Goal: Transaction & Acquisition: Purchase product/service

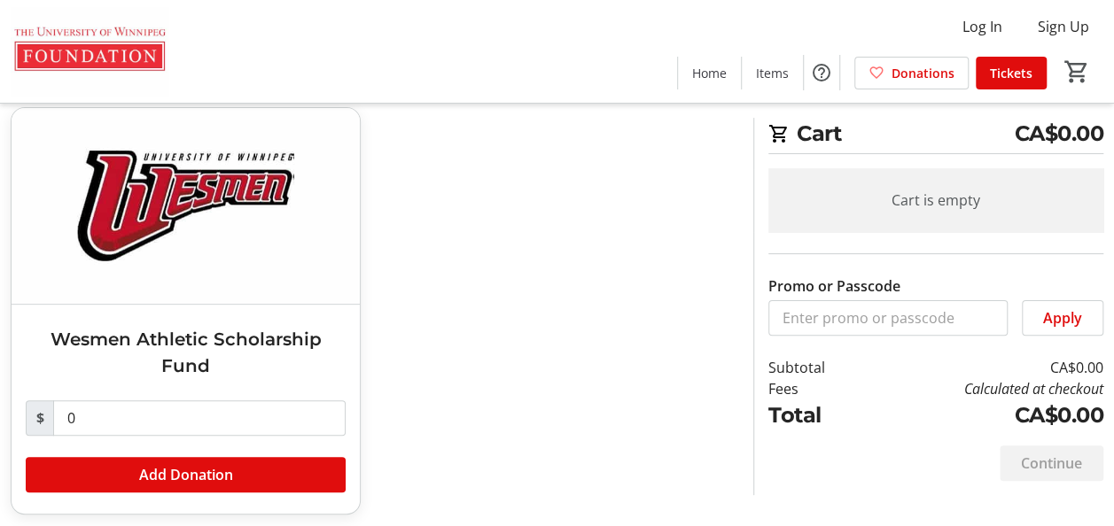
scroll to position [101, 0]
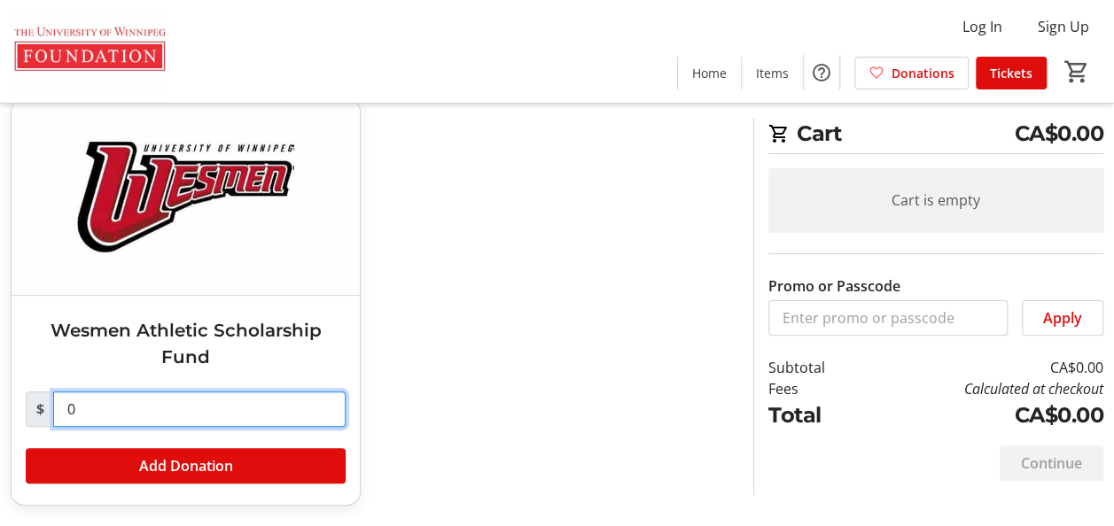
click at [112, 408] on input "0" at bounding box center [199, 409] width 292 height 35
type input "3,500"
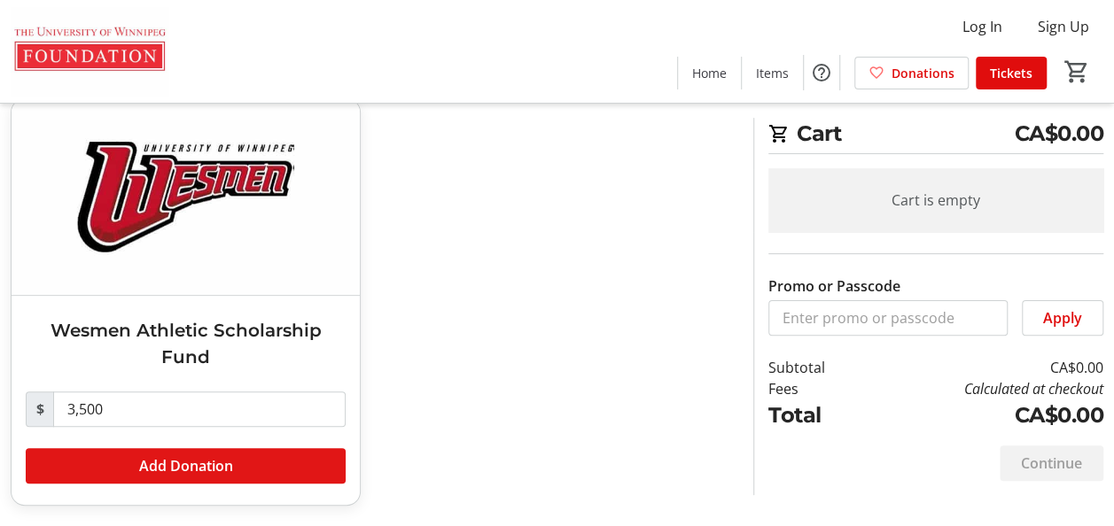
click at [195, 472] on span "Add Donation" at bounding box center [186, 466] width 94 height 21
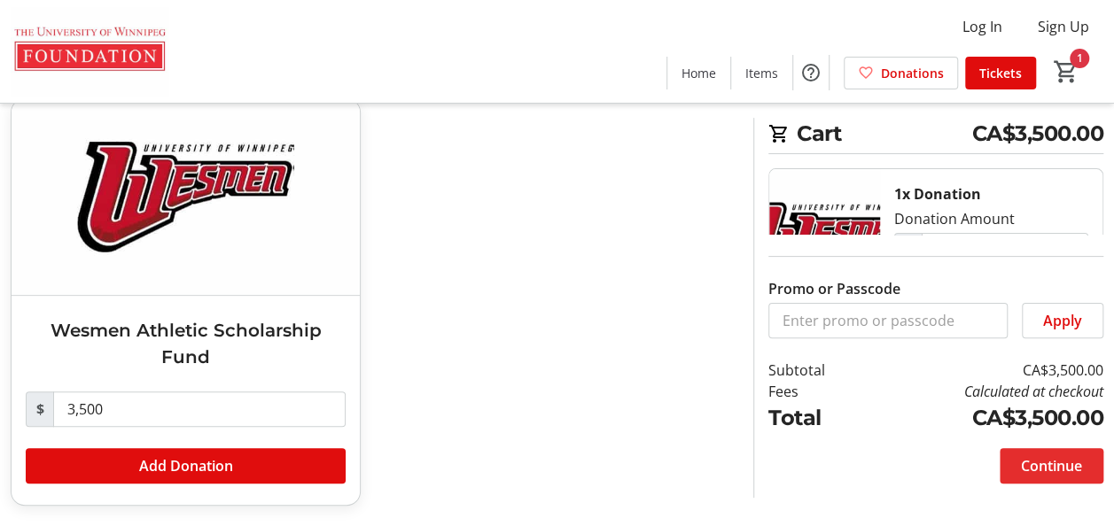
click at [1046, 466] on span "Continue" at bounding box center [1051, 466] width 61 height 21
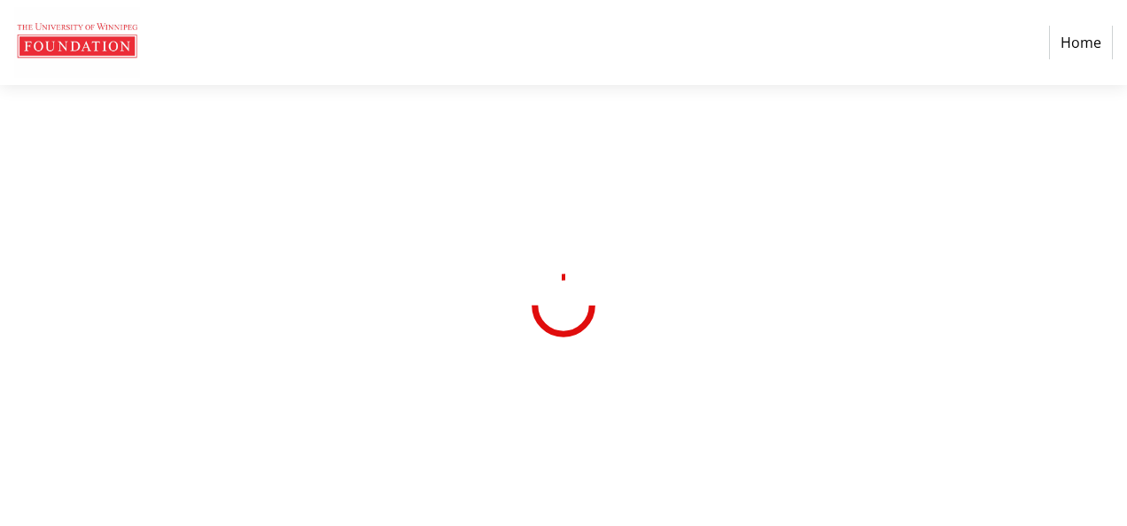
select select "CA"
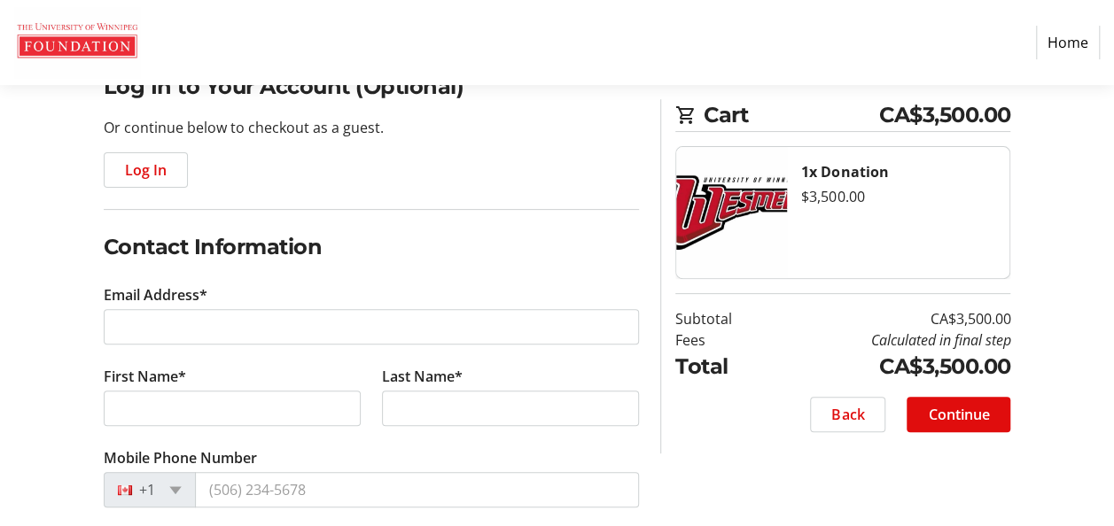
scroll to position [177, 0]
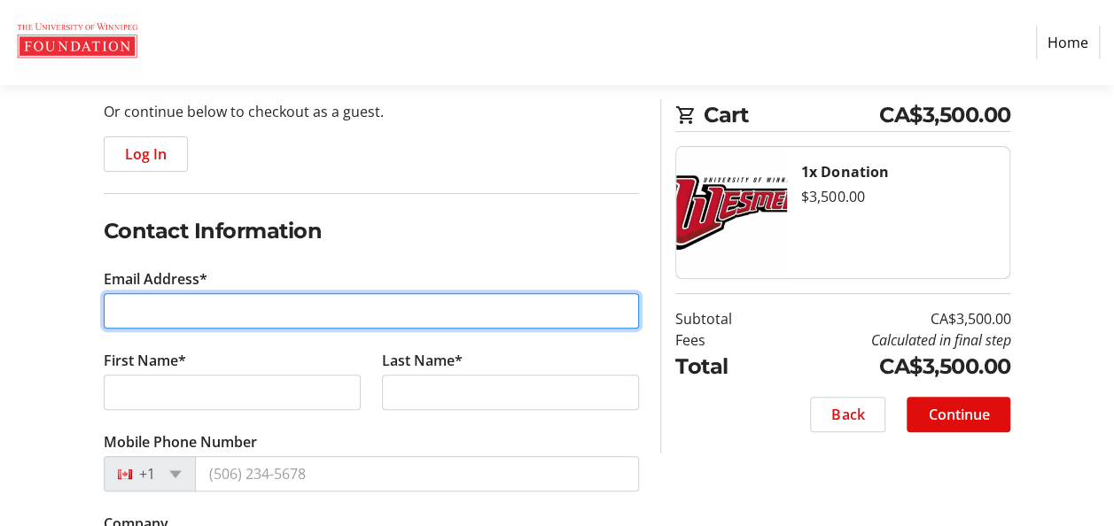
click at [199, 315] on input "Email Address*" at bounding box center [372, 310] width 536 height 35
type input "[EMAIL_ADDRESS][DOMAIN_NAME]"
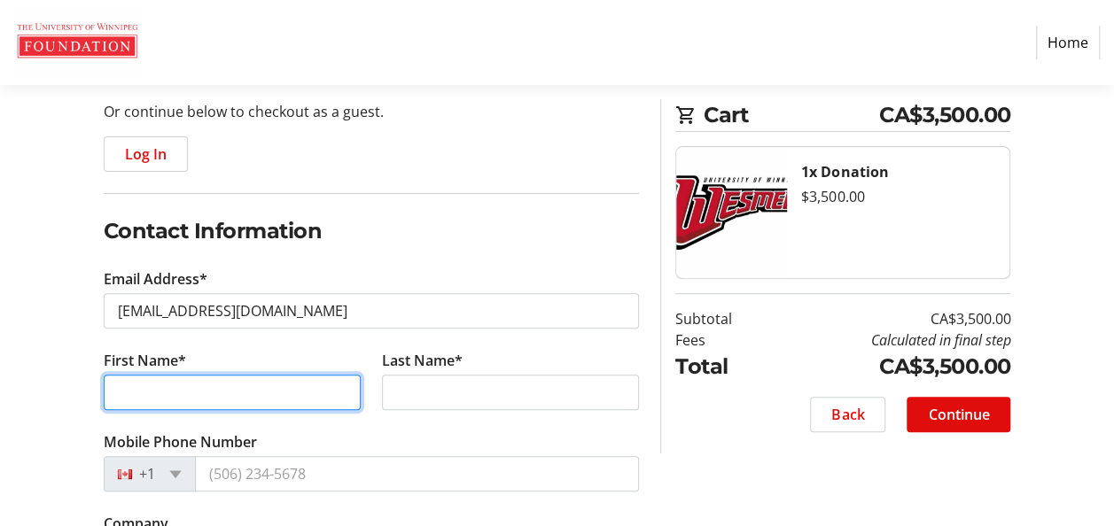
type input "Milena"
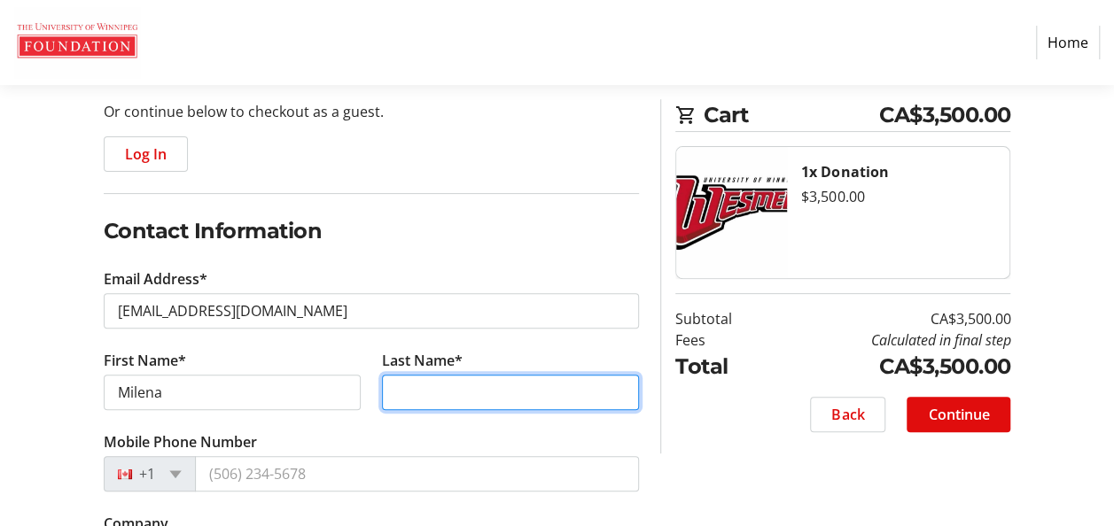
type input "Malinovic"
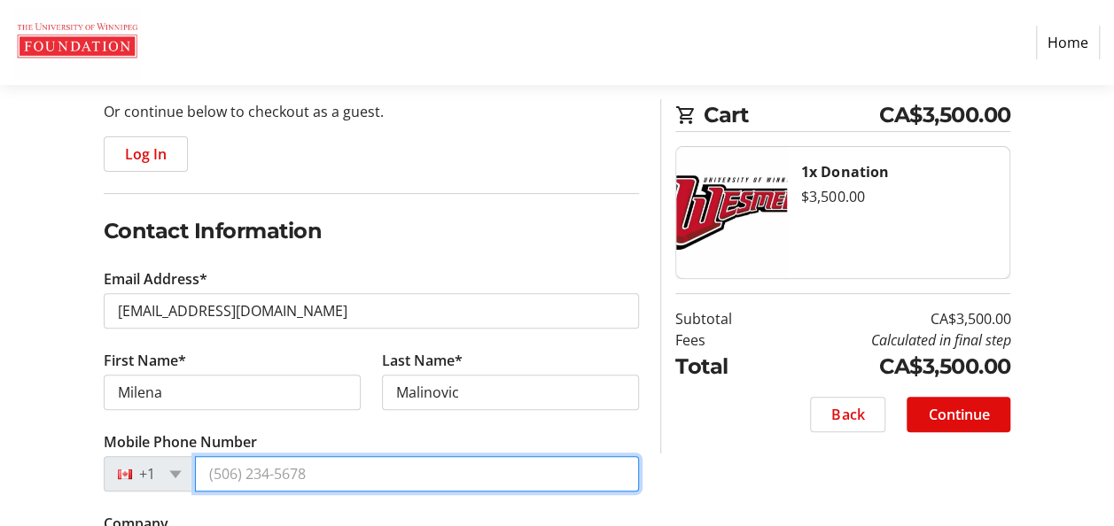
type input "[PHONE_NUMBER]"
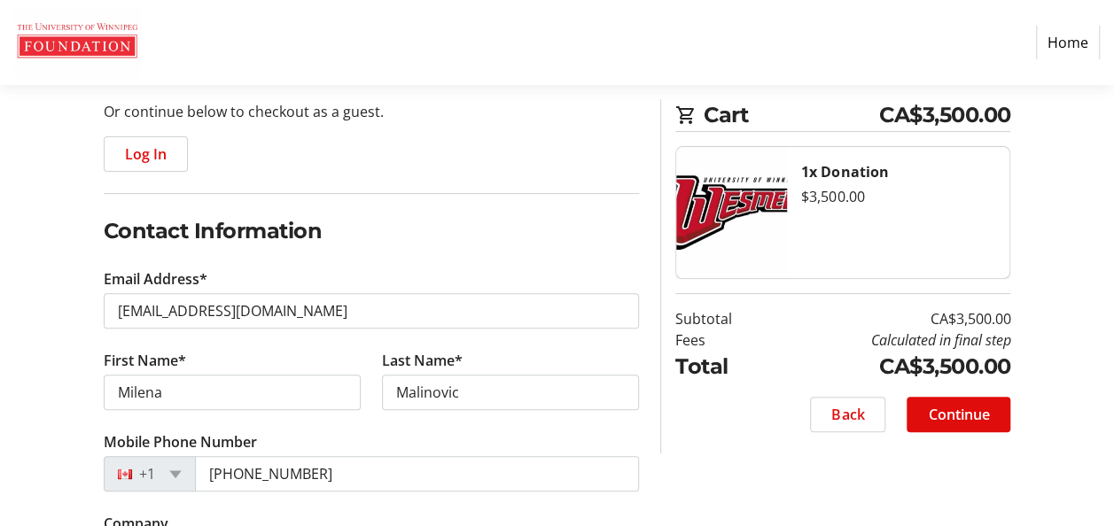
type input "Dexterra"
type input "[STREET_ADDRESS]"
type input "[GEOGRAPHIC_DATA]"
select select "AB"
type input "T6W 3P6"
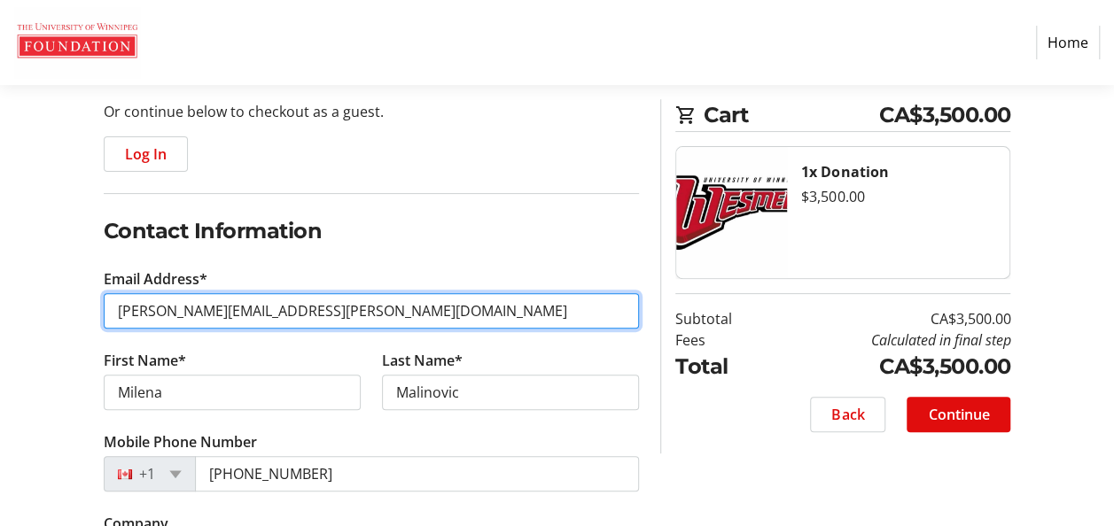
drag, startPoint x: 184, startPoint y: 312, endPoint x: 109, endPoint y: 309, distance: 75.4
click at [109, 309] on input "[PERSON_NAME][EMAIL_ADDRESS][PERSON_NAME][DOMAIN_NAME]" at bounding box center [372, 310] width 536 height 35
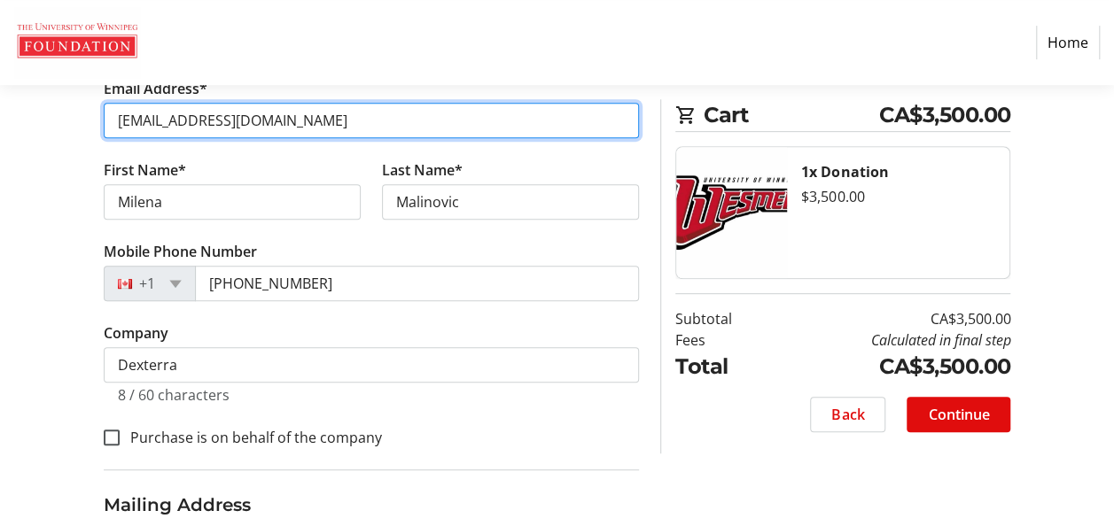
scroll to position [620, 0]
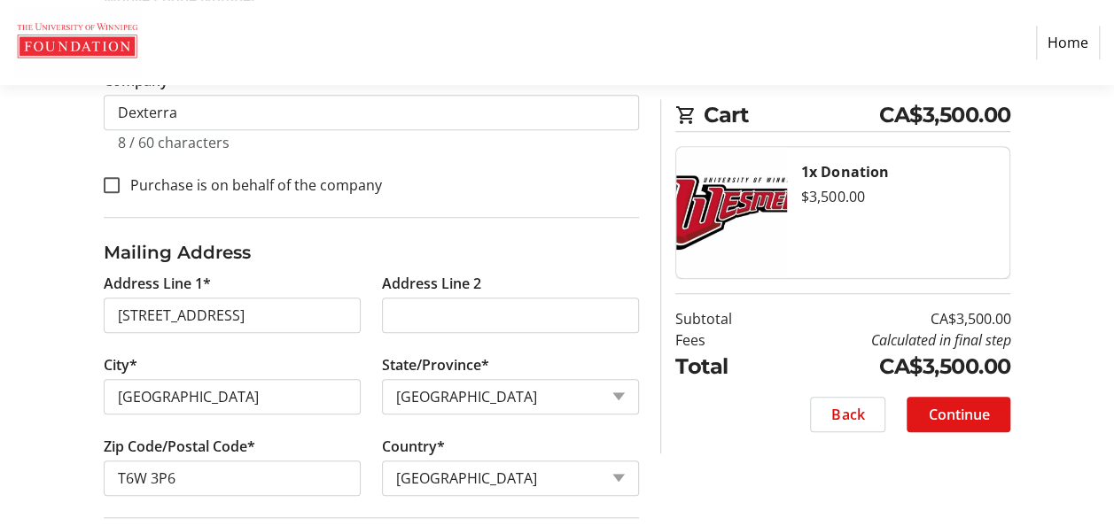
type input "[EMAIL_ADDRESS][DOMAIN_NAME]"
click at [951, 413] on span "Continue" at bounding box center [958, 414] width 61 height 21
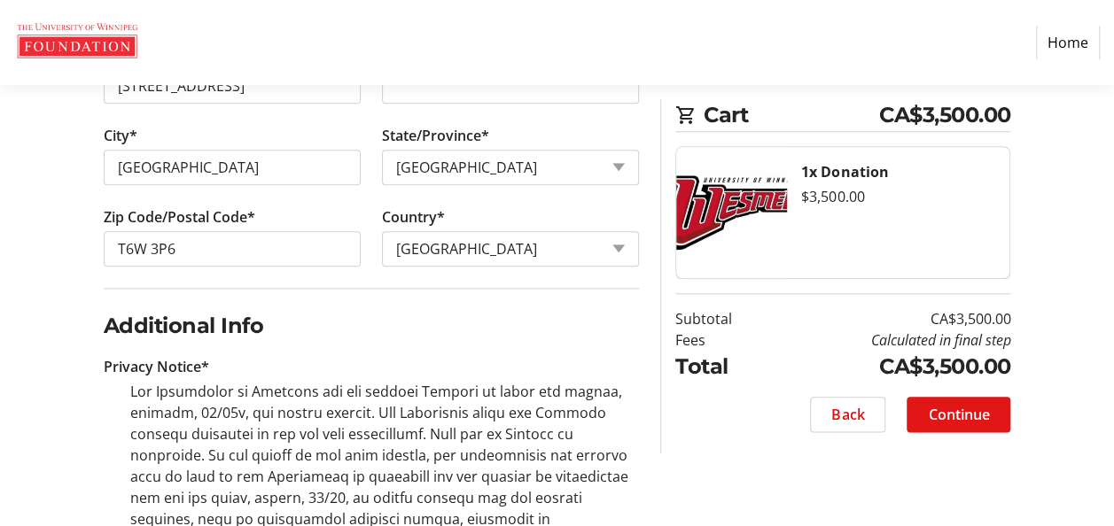
scroll to position [1063, 0]
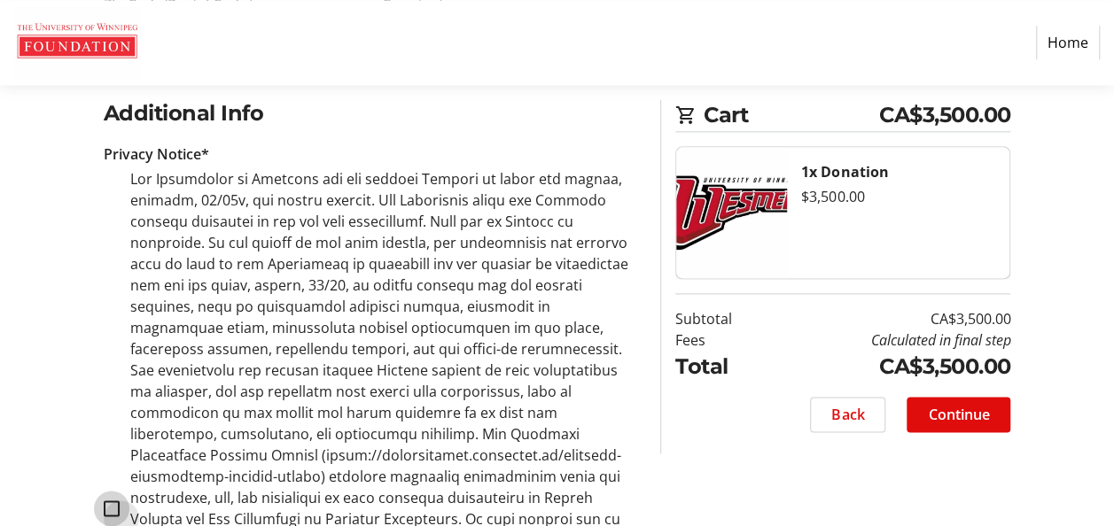
click at [108, 501] on input "checkbox" at bounding box center [112, 509] width 16 height 16
checkbox input "true"
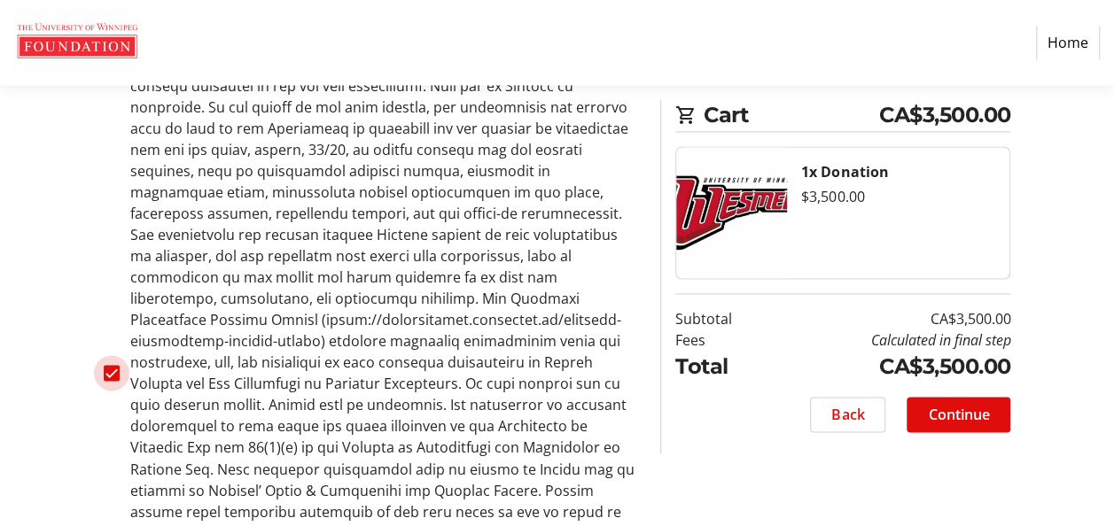
scroll to position [1401, 0]
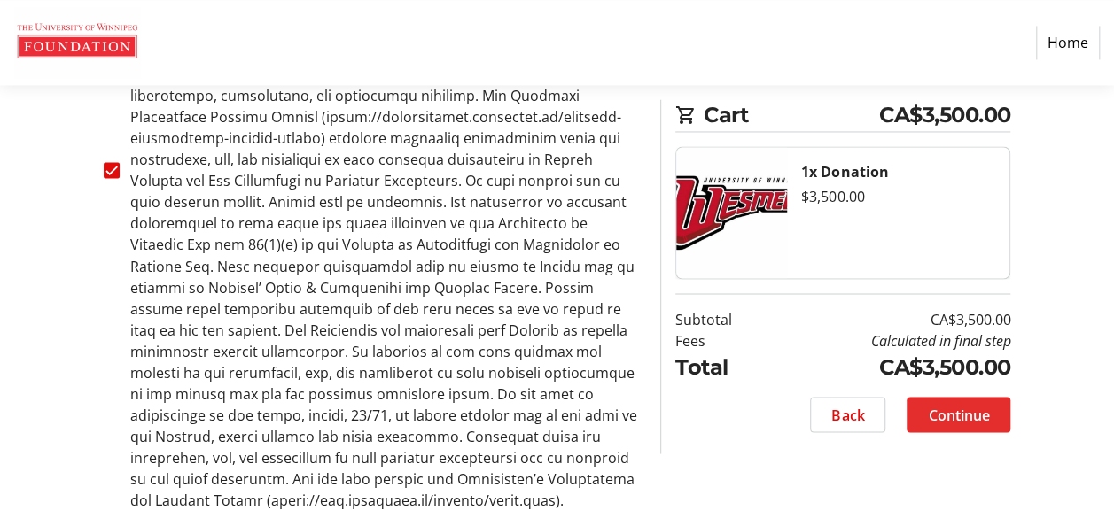
click at [952, 422] on span "Continue" at bounding box center [958, 414] width 61 height 21
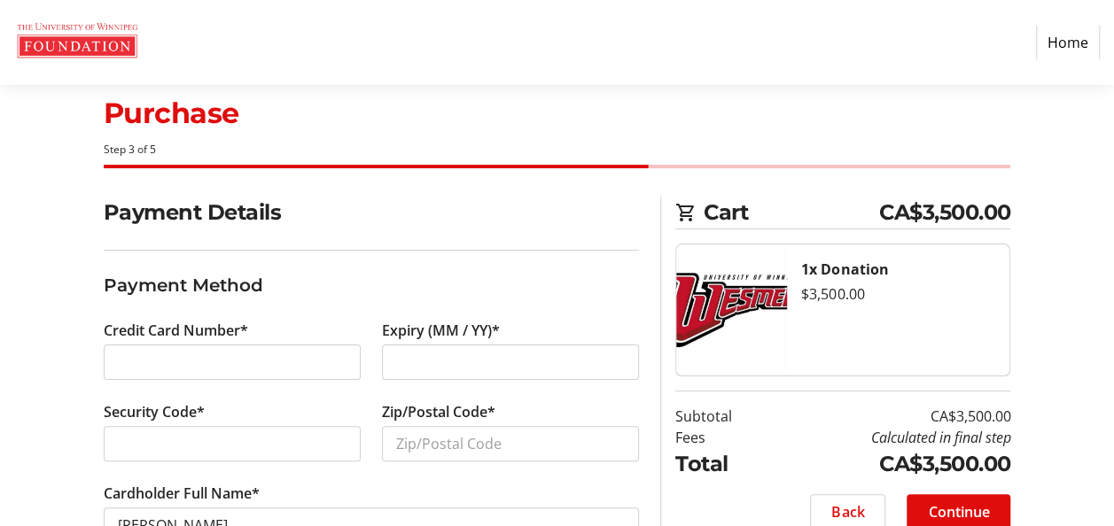
scroll to position [92, 0]
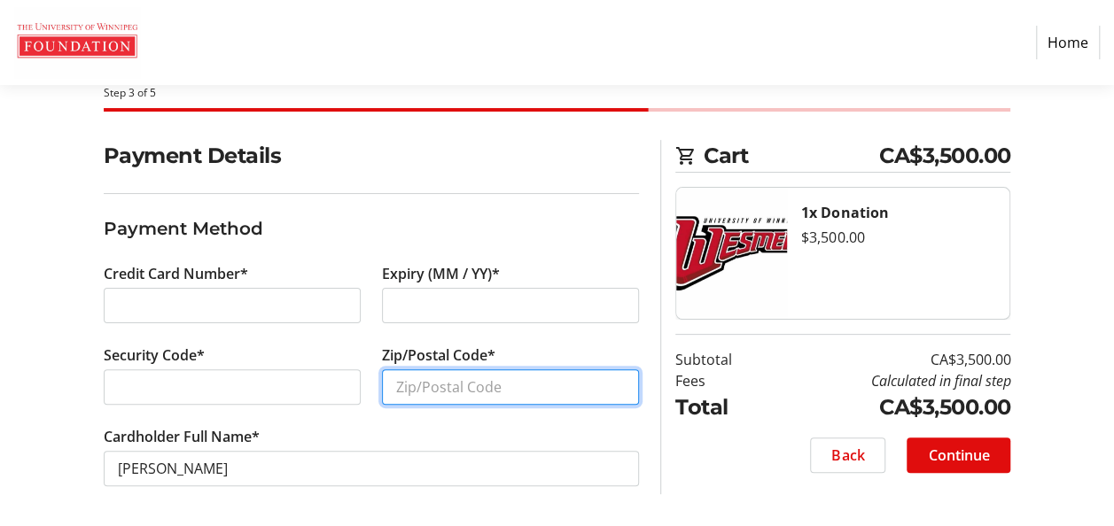
click at [474, 385] on input "Zip/Postal Code*" at bounding box center [510, 387] width 257 height 35
type input "T6W 3P6"
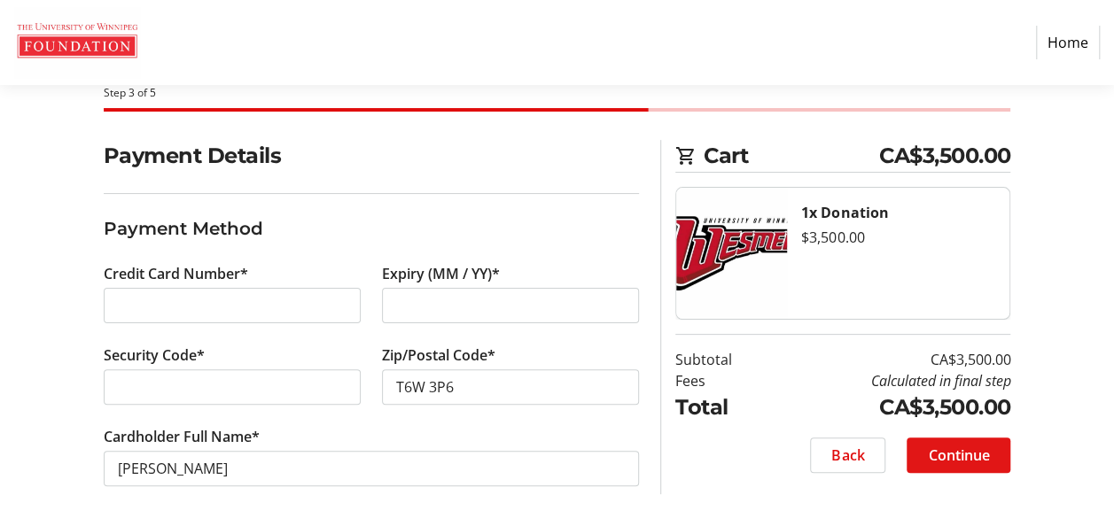
click at [945, 452] on span "Continue" at bounding box center [958, 455] width 61 height 21
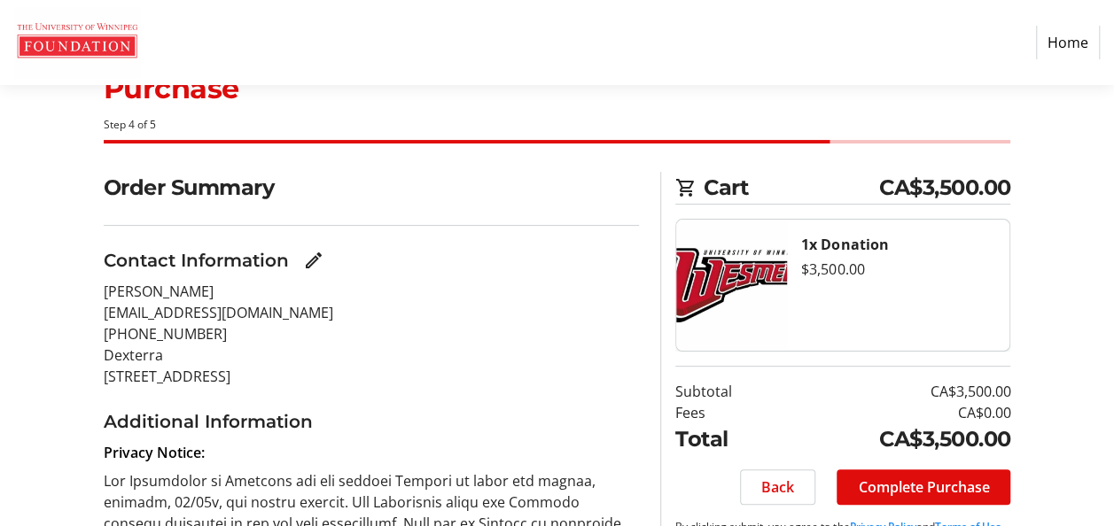
scroll to position [177, 0]
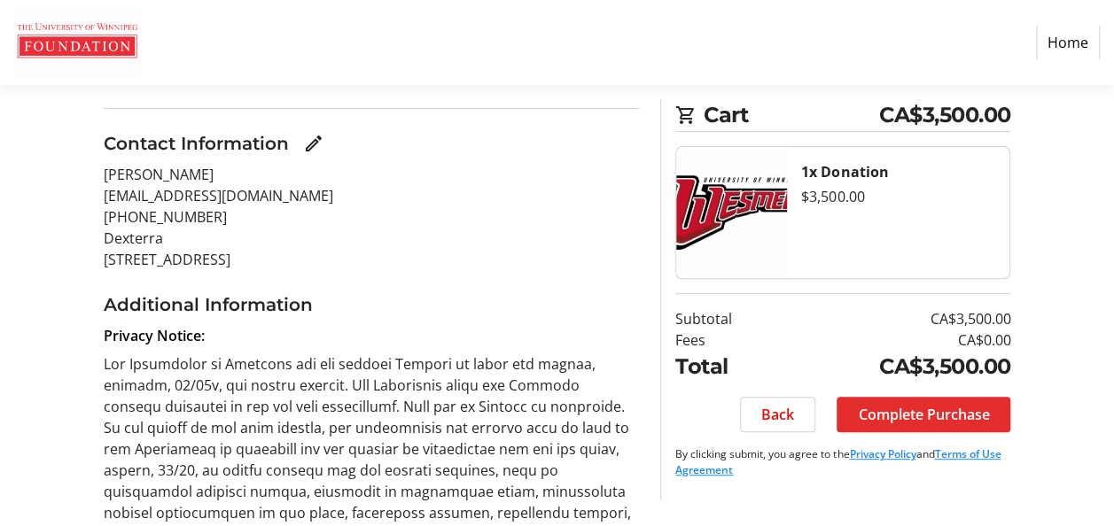
click at [909, 416] on span "Complete Purchase" at bounding box center [923, 414] width 131 height 21
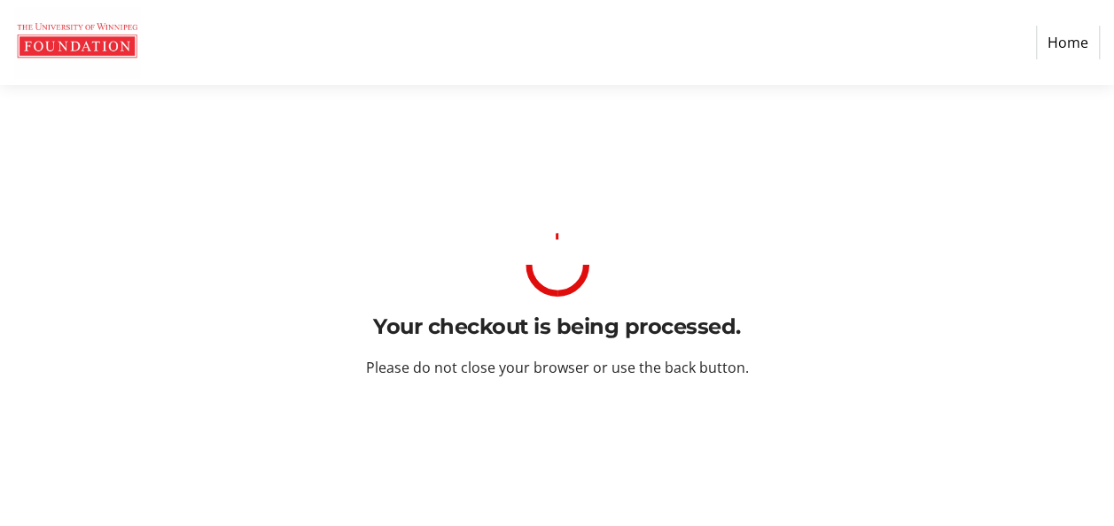
scroll to position [0, 0]
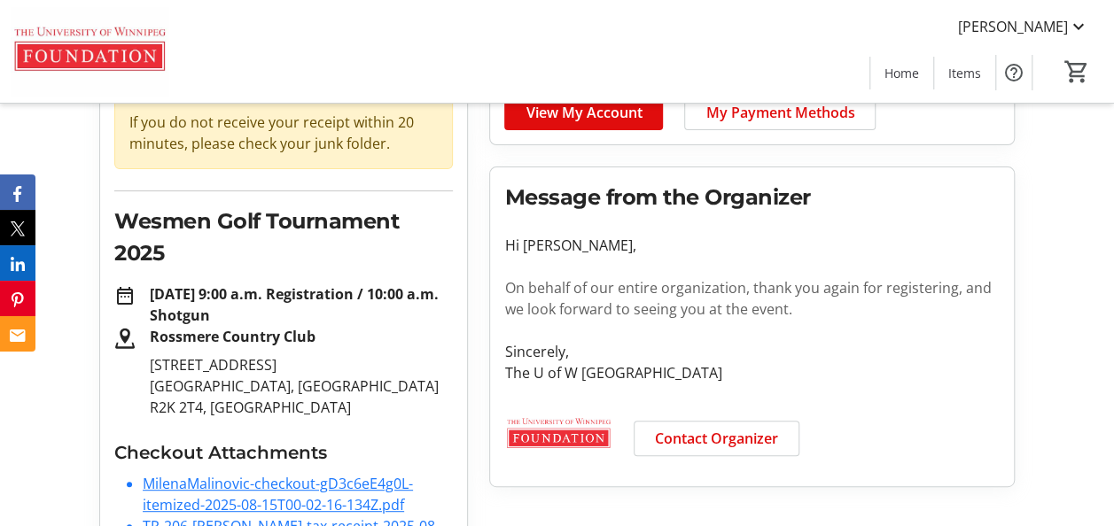
scroll to position [219, 0]
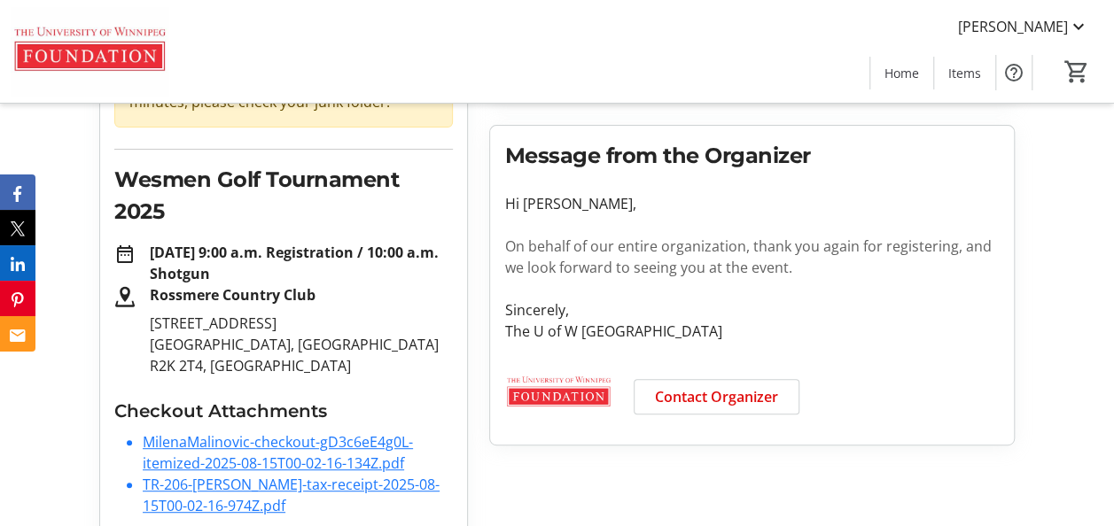
click at [214, 433] on link "MilenaMalinovic-checkout-gD3c6eE4g0L-itemized-2025-08-15T00-02-16-134Z.pdf" at bounding box center [278, 453] width 270 height 41
